Goal: Browse casually: Explore the website without a specific task or goal

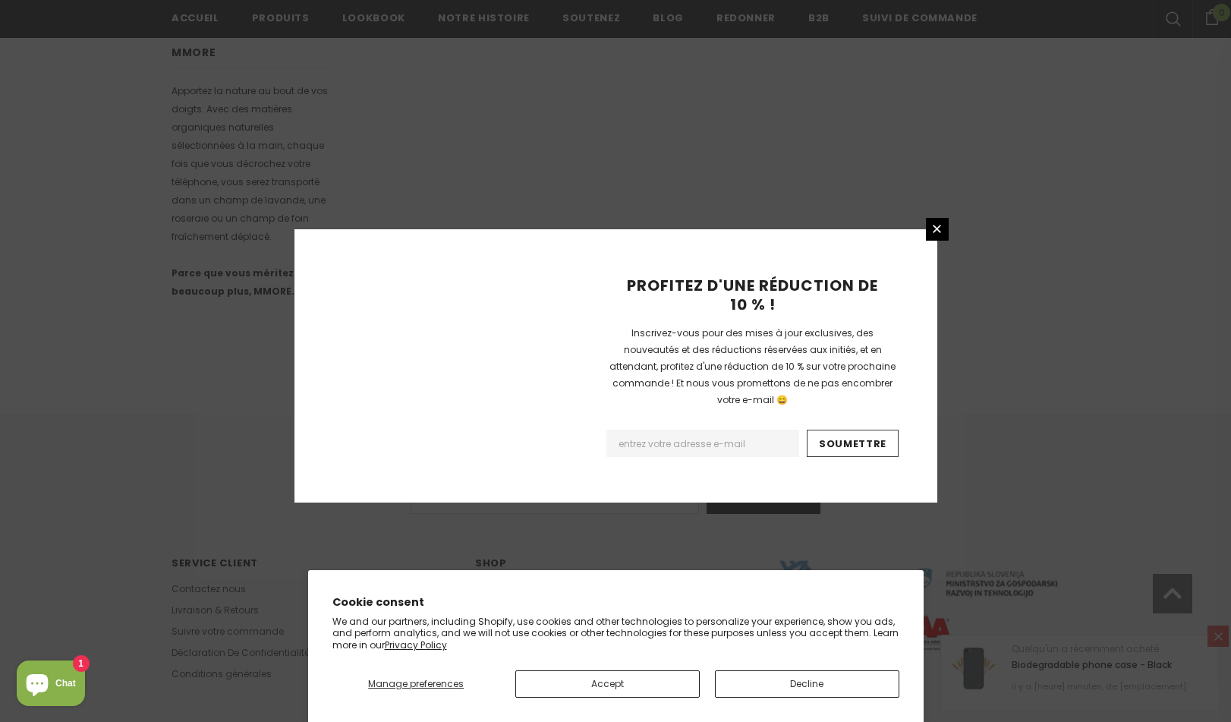
scroll to position [870, 0]
